Goal: Use online tool/utility: Utilize a website feature to perform a specific function

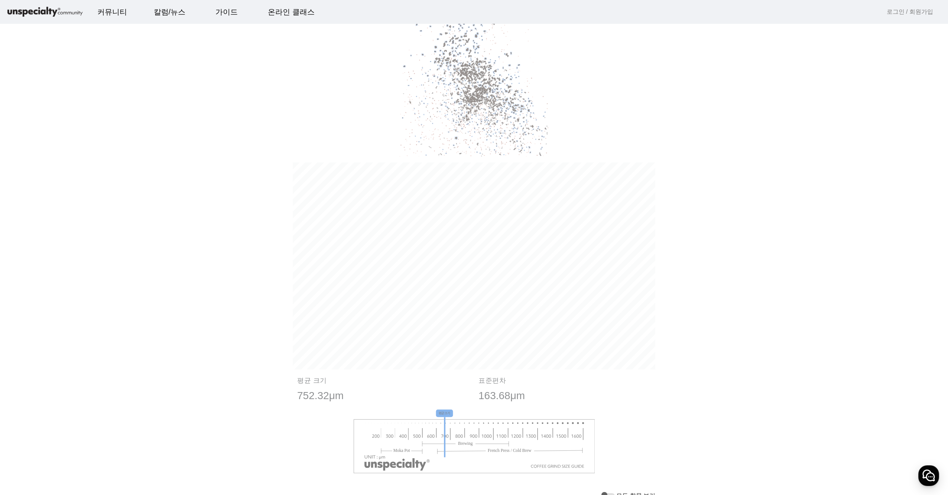
scroll to position [568, 0]
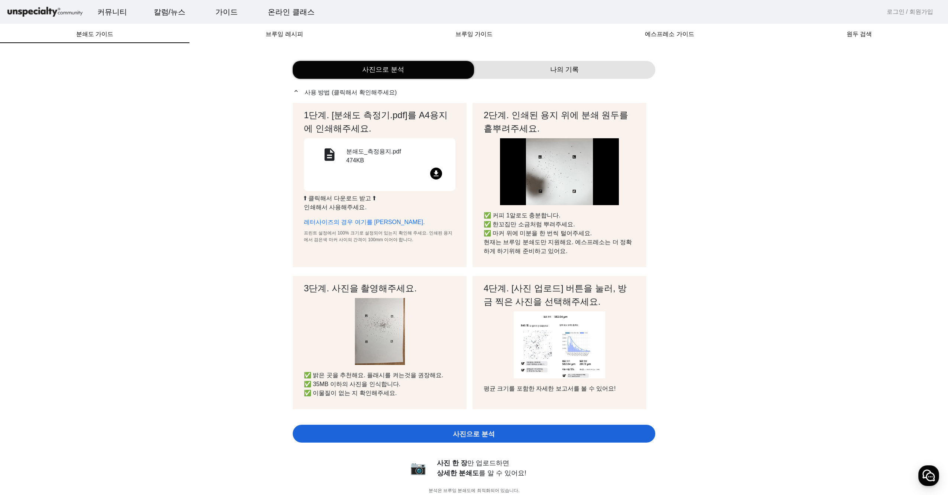
click at [531, 65] on div "나의 기록" at bounding box center [564, 70] width 181 height 18
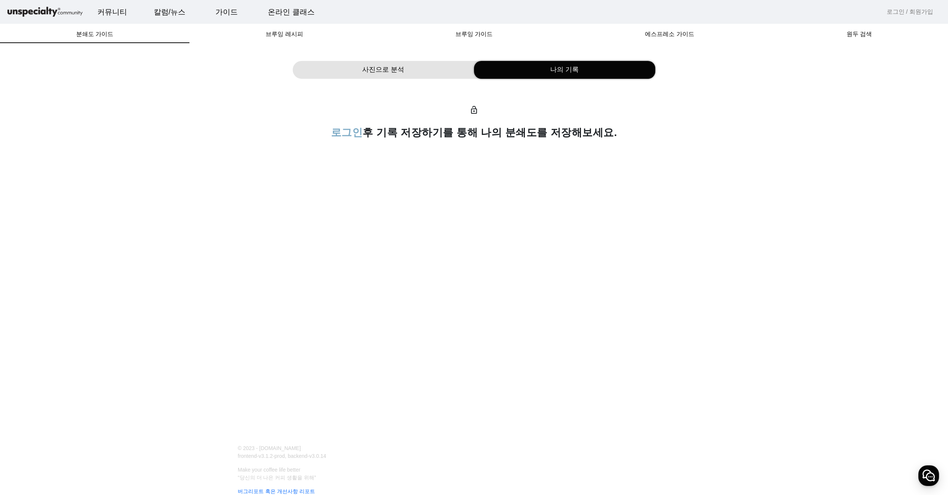
click at [370, 70] on span "사진으로 분석" at bounding box center [383, 70] width 42 height 10
